Goal: Connect with others: Connect with others

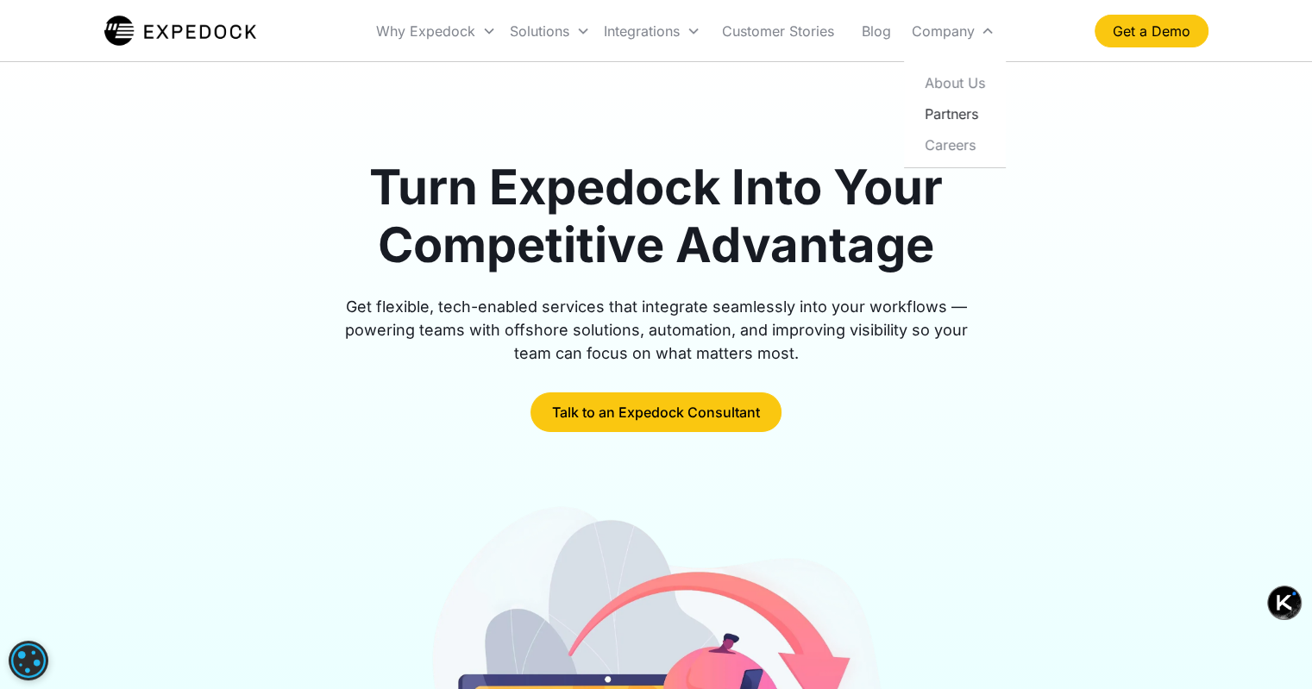
click at [999, 129] on link "Partners" at bounding box center [955, 113] width 88 height 31
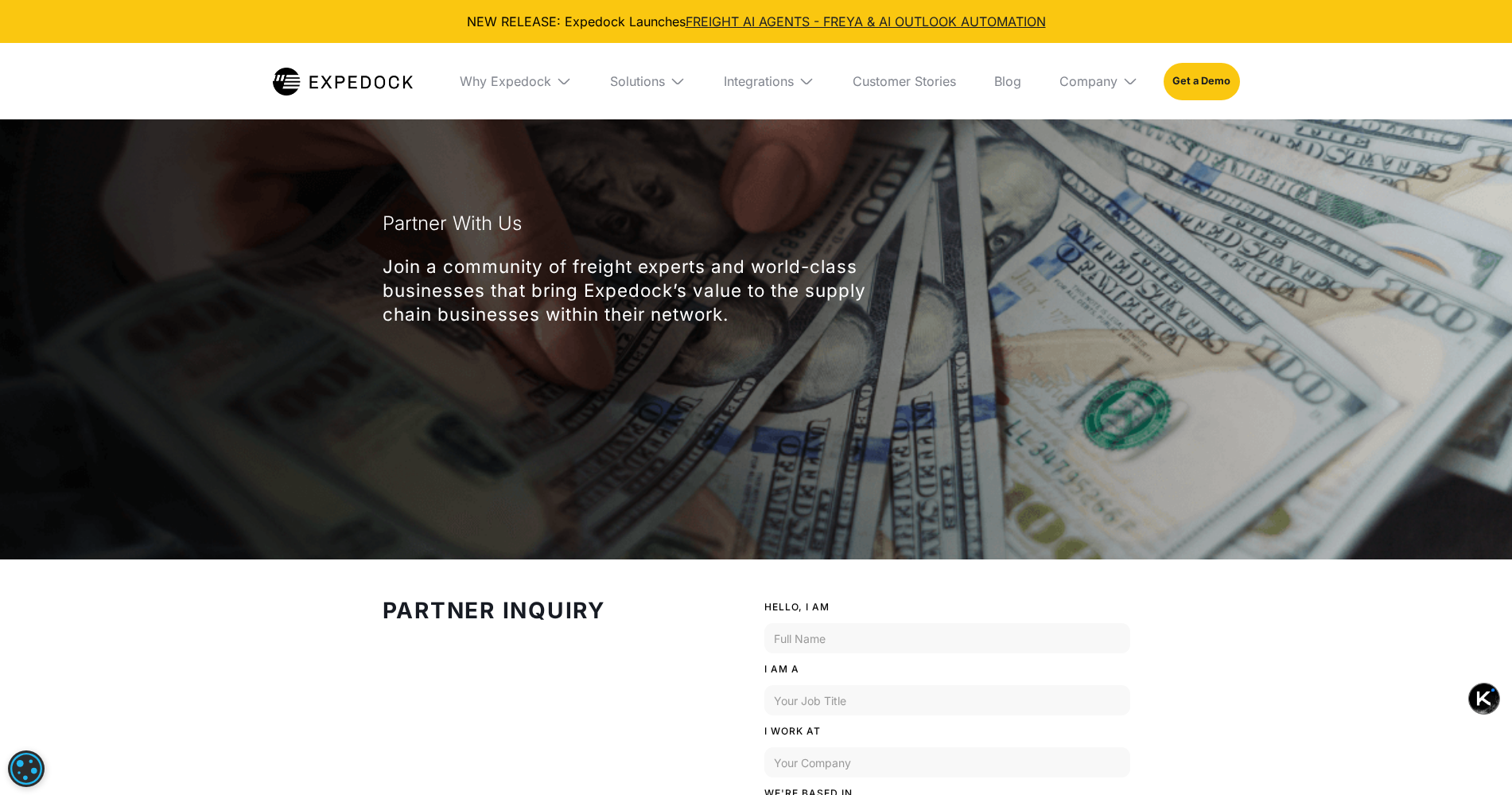
scroll to position [199, 0]
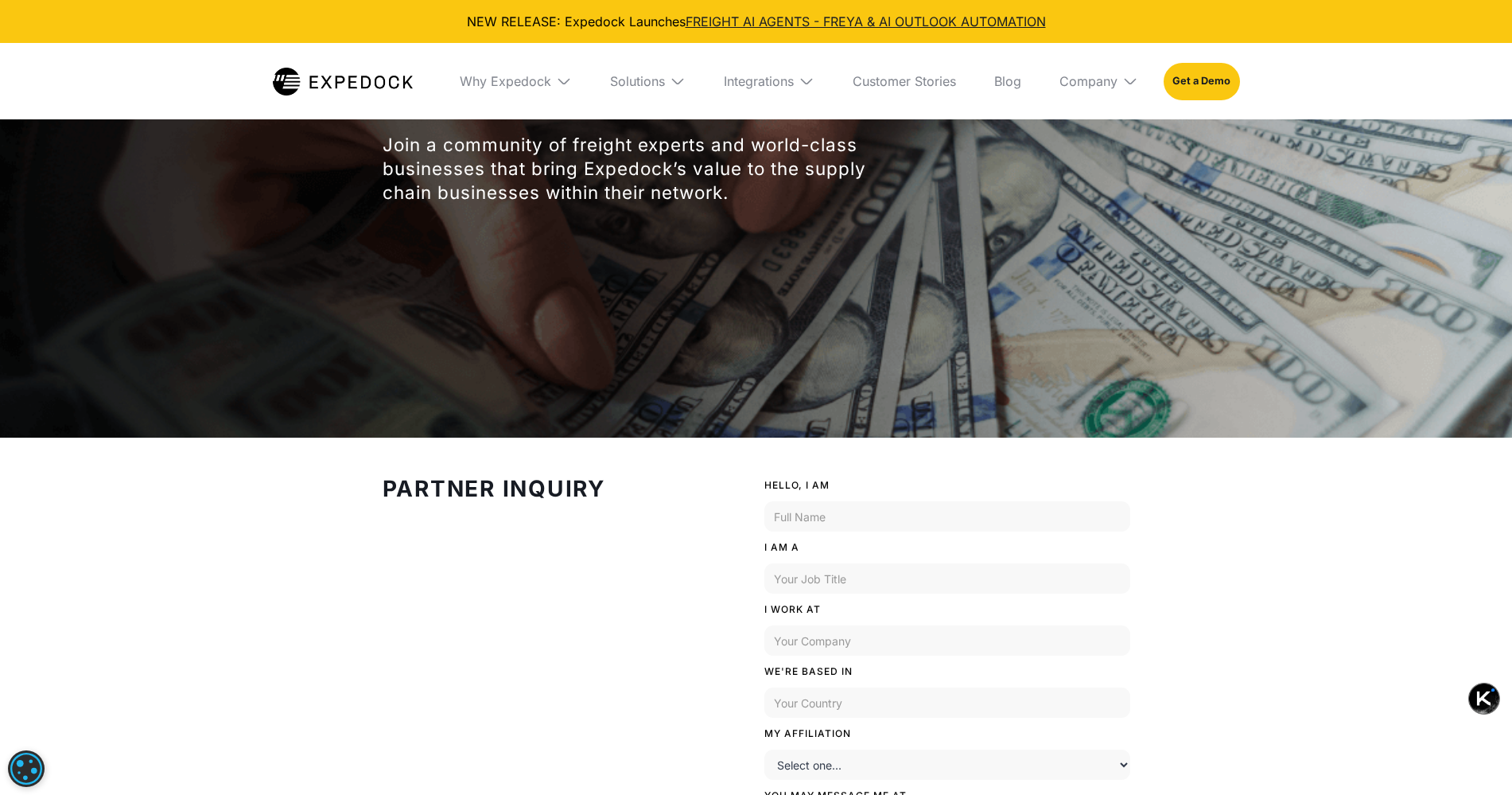
click at [364, 635] on section "Partner Inquiry HELLO, I AM I AM A I WORK AT WE'RE BASED IN MY AFFILIATION Sele…" at bounding box center [756, 706] width 1512 height 537
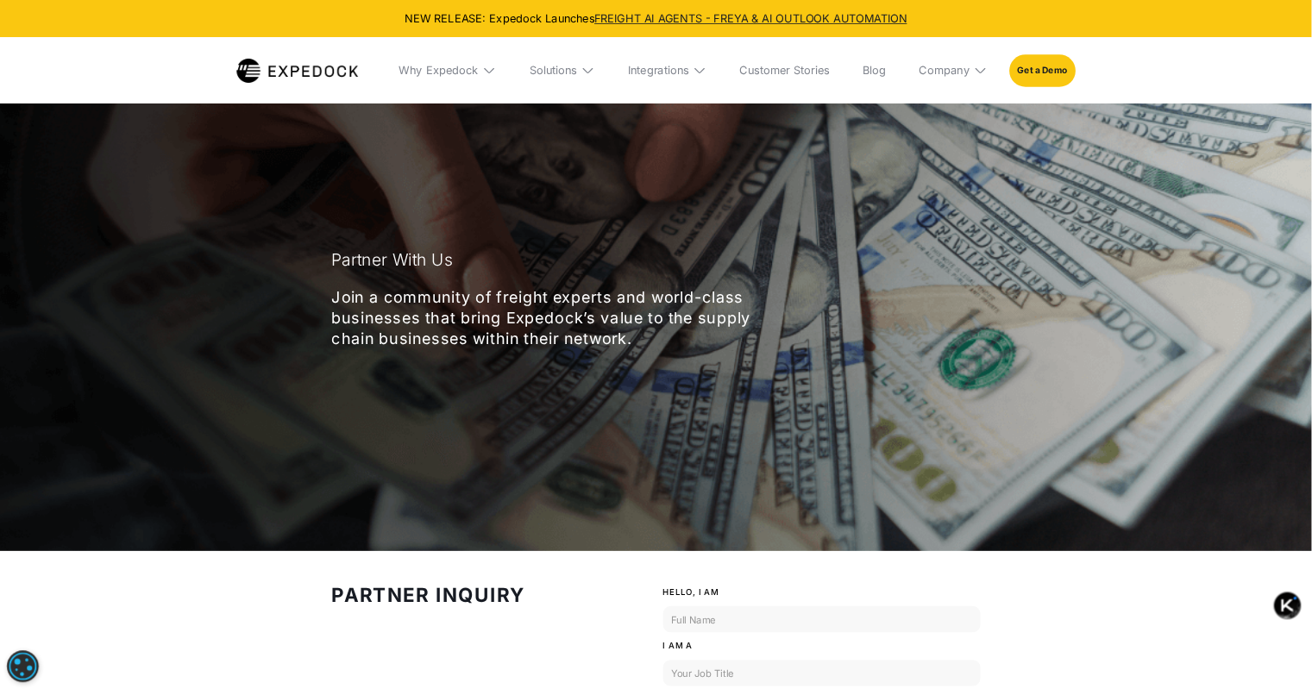
scroll to position [0, 0]
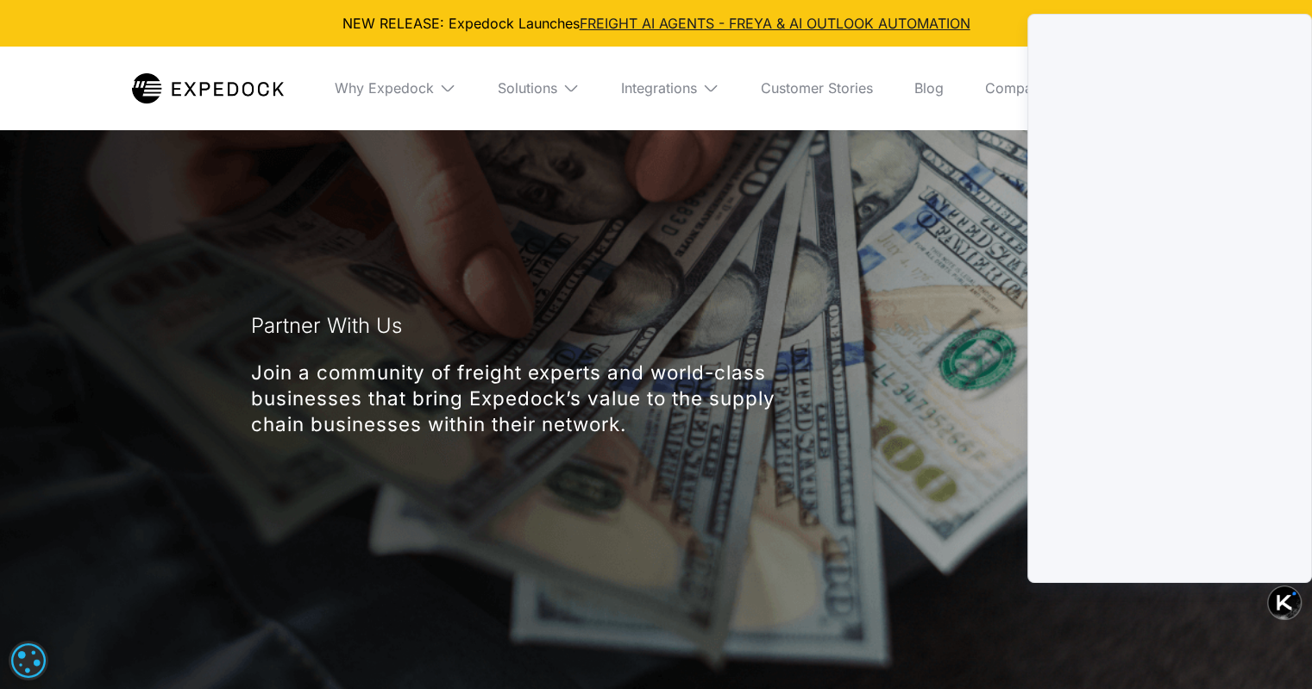
click at [933, 217] on header "Partner With Us Join a community of freight experts and world-class businesses …" at bounding box center [656, 388] width 1312 height 604
